Goal: Information Seeking & Learning: Learn about a topic

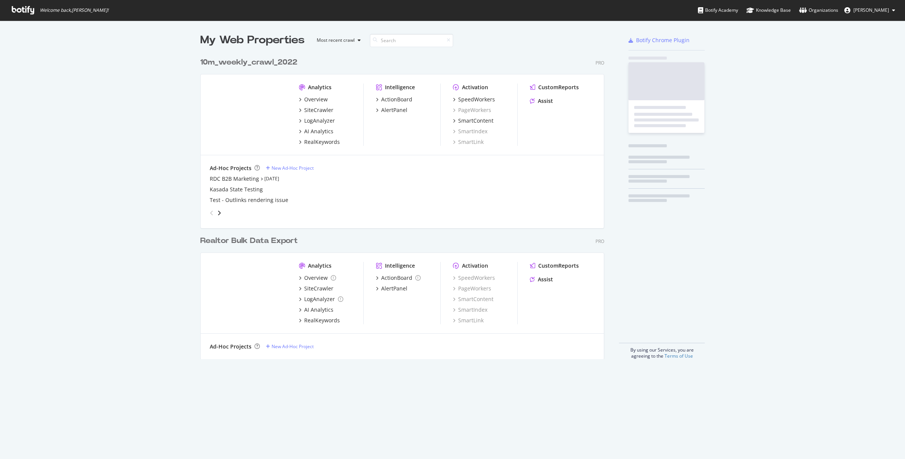
scroll to position [453, 894]
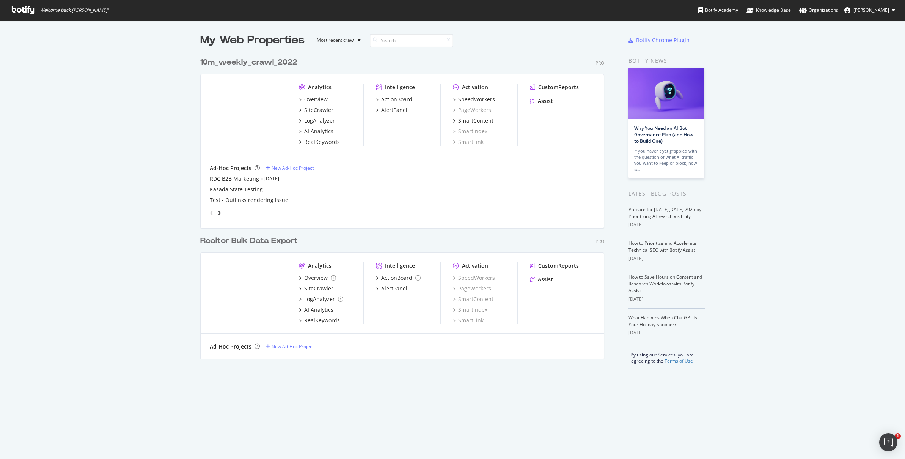
click at [114, 198] on div "My Web Properties Most recent crawl 10m_weekly_crawl_2022 Pro Analytics Overvie…" at bounding box center [452, 197] width 905 height 355
click at [792, 228] on div "My Web Properties Most recent crawl 10m_weekly_crawl_2022 Pro Analytics Overvie…" at bounding box center [452, 197] width 905 height 355
drag, startPoint x: 796, startPoint y: 94, endPoint x: 752, endPoint y: 96, distance: 44.8
click at [796, 94] on div "My Web Properties Most recent crawl 10m_weekly_crawl_2022 Pro Analytics Overvie…" at bounding box center [452, 197] width 905 height 355
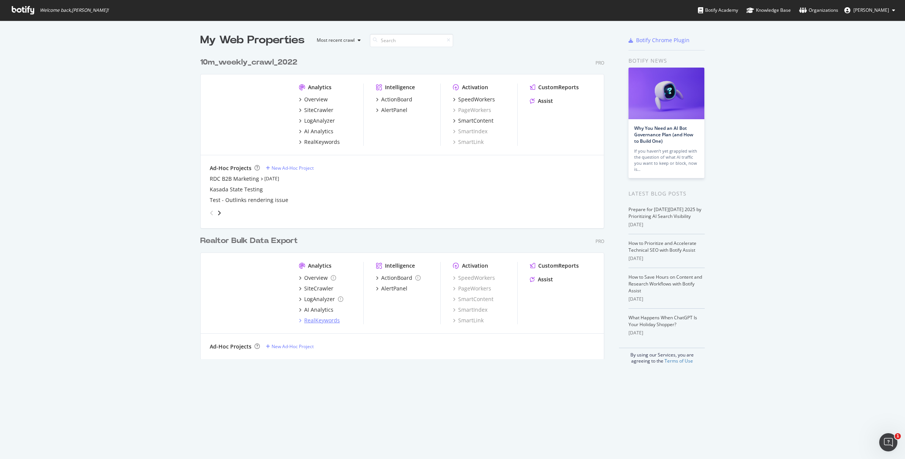
click at [322, 321] on div "RealKeywords" at bounding box center [322, 320] width 36 height 8
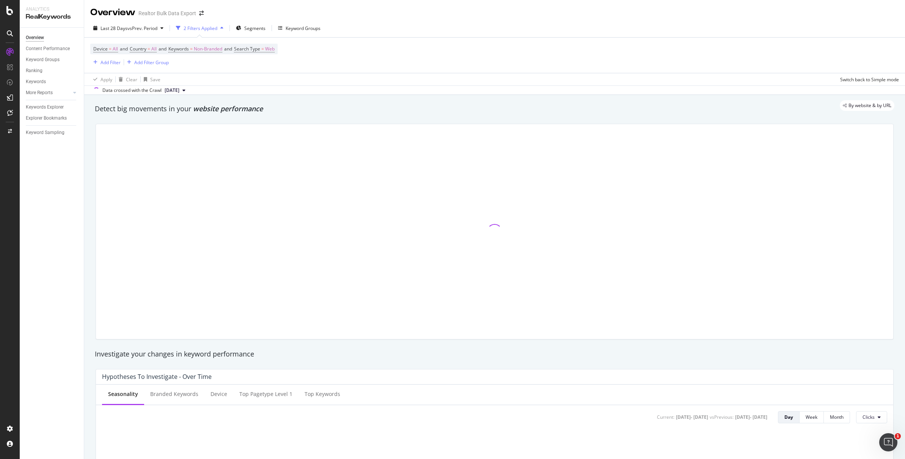
scroll to position [2, 0]
click at [533, 36] on div "Device = All and Country = All and Keywords = Non-Branded and Search Type = Web…" at bounding box center [494, 53] width 809 height 35
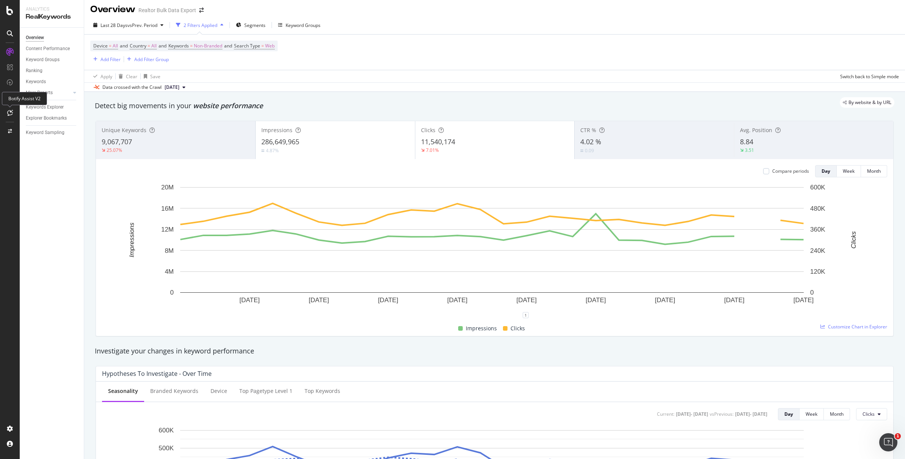
click at [11, 101] on div "Botify Assist V2" at bounding box center [24, 98] width 45 height 13
click at [39, 116] on div "CustomReports" at bounding box center [46, 116] width 37 height 8
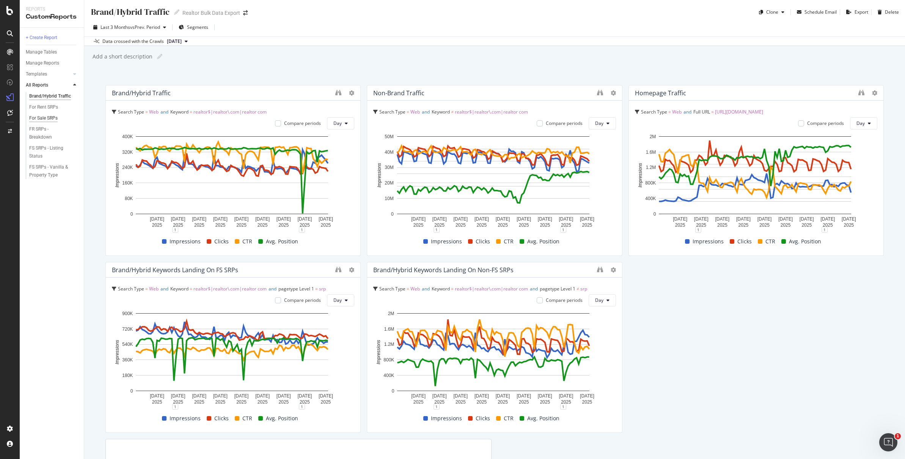
click at [45, 117] on div "For Sale SRPs" at bounding box center [43, 118] width 28 height 8
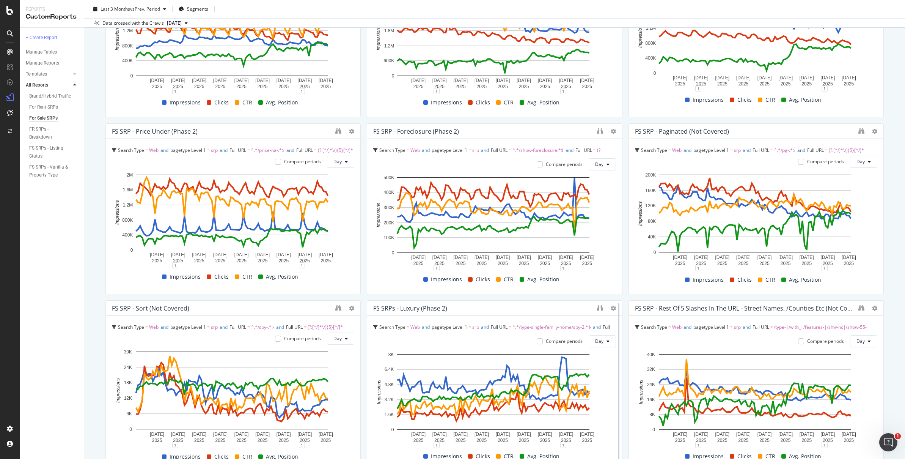
scroll to position [742, 0]
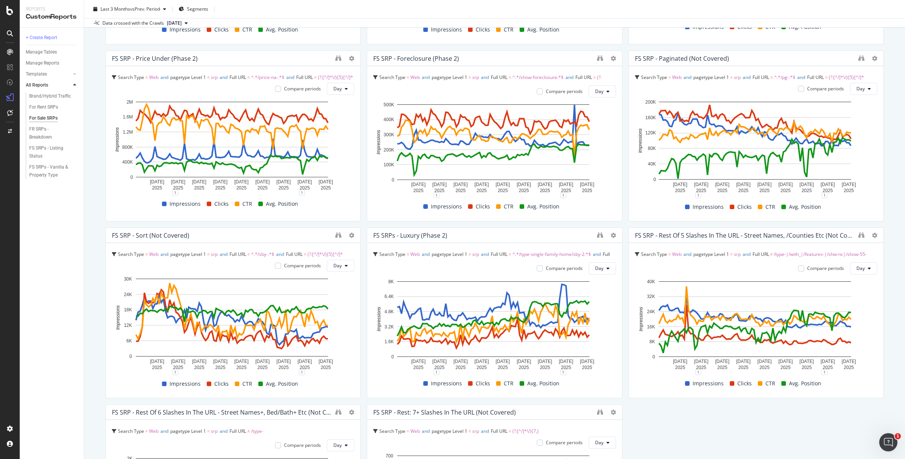
click at [94, 251] on div "For Sale SRPs For Sale SRPs Realtor Bulk Data Export Clone Schedule Email Expor…" at bounding box center [494, 229] width 821 height 459
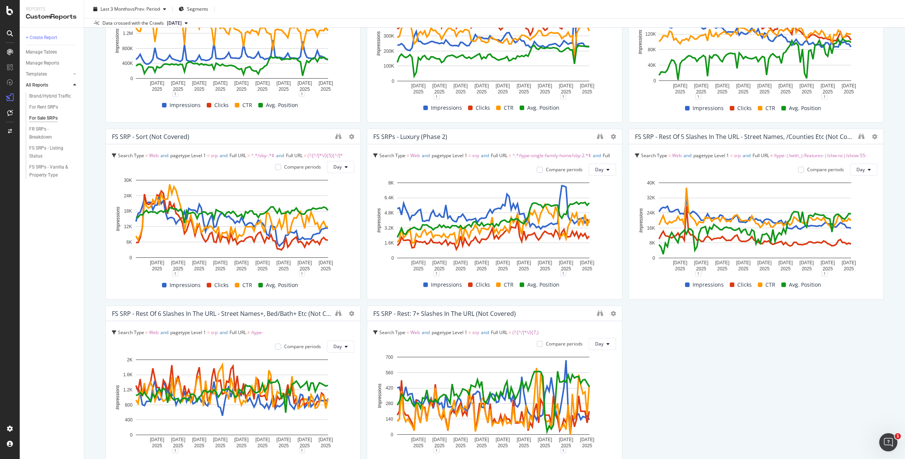
scroll to position [906, 0]
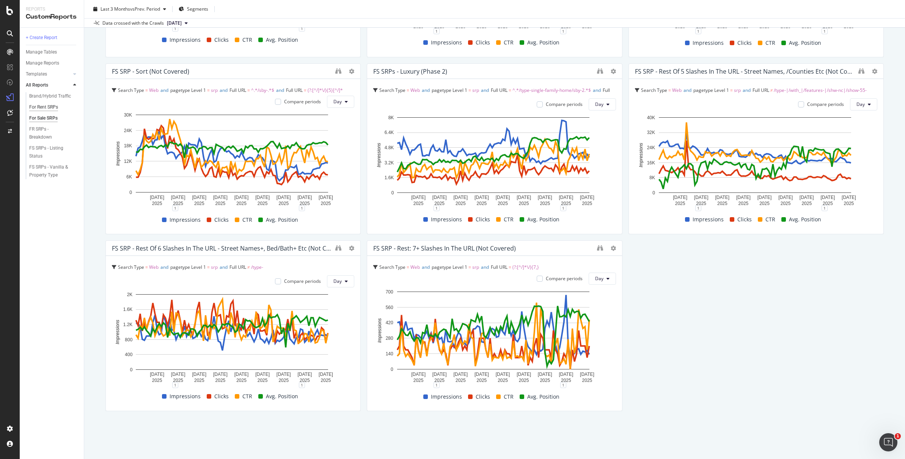
click at [57, 107] on div "For Rent SRPs" at bounding box center [43, 107] width 29 height 8
